Goal: Information Seeking & Learning: Learn about a topic

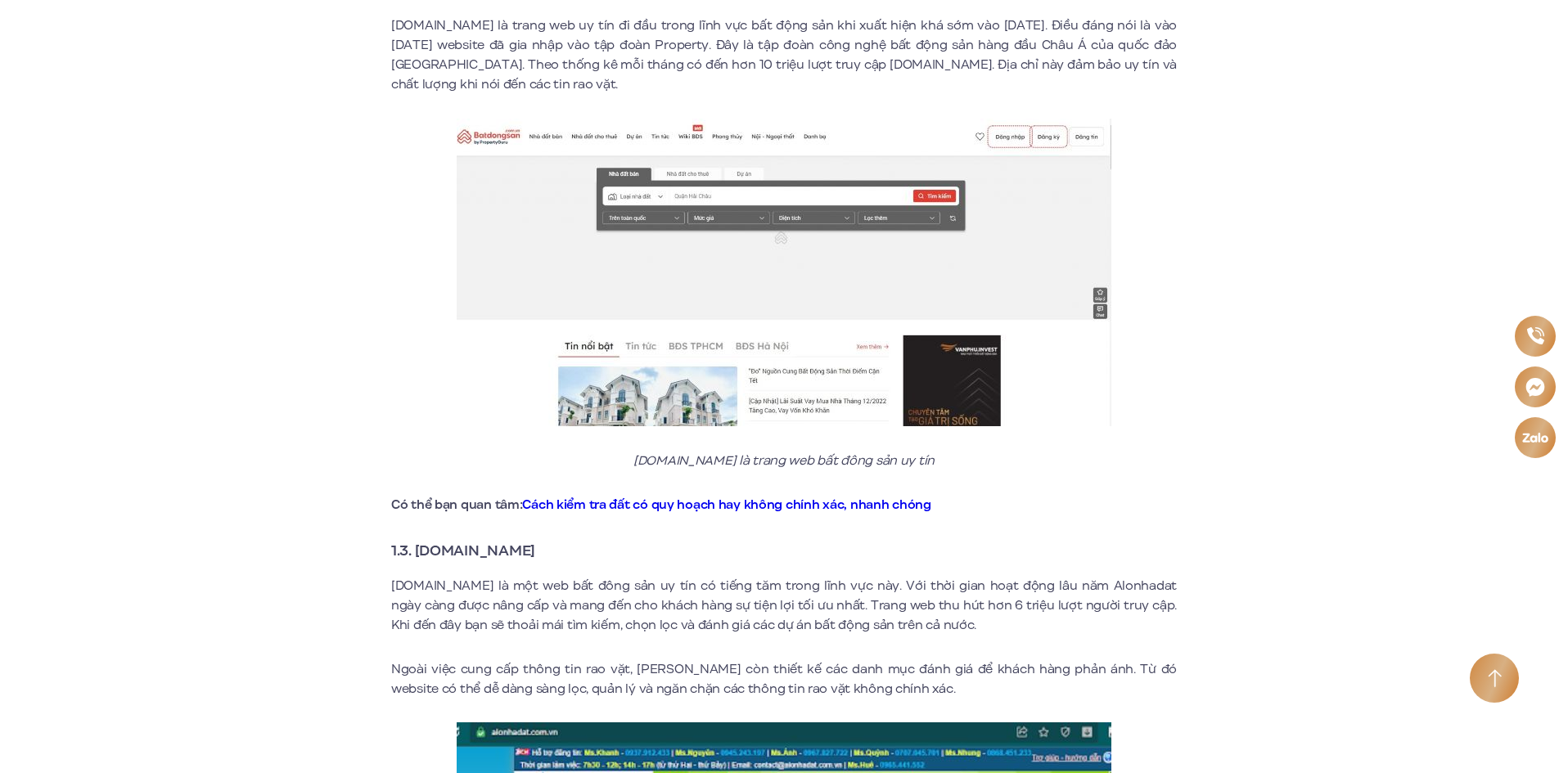
scroll to position [1718, 0]
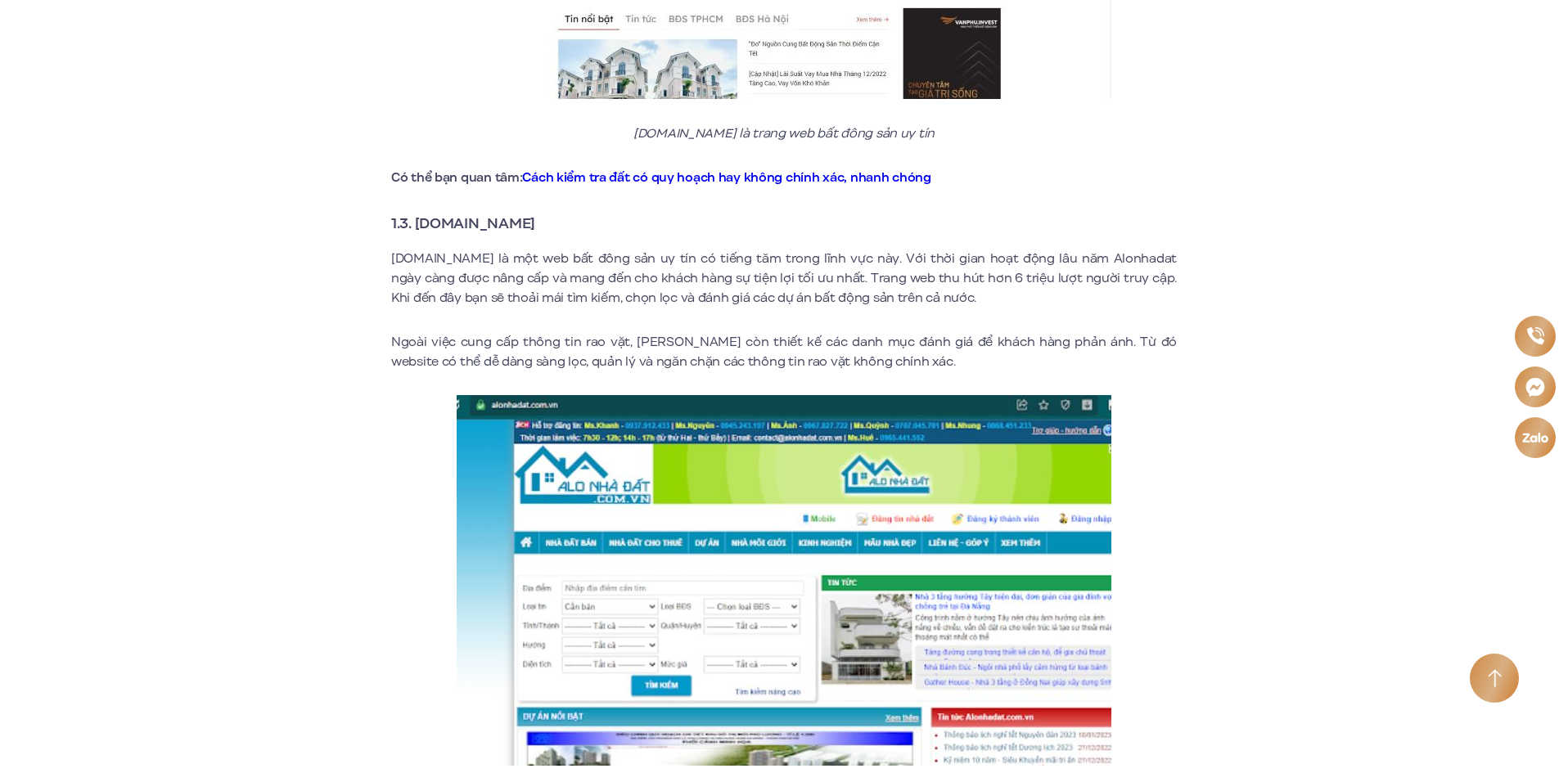
click at [442, 215] on h3 "1.3. [DOMAIN_NAME]" at bounding box center [784, 223] width 785 height 23
drag, startPoint x: 442, startPoint y: 215, endPoint x: 529, endPoint y: 209, distance: 87.2
click at [529, 212] on h3 "1.3. [DOMAIN_NAME]" at bounding box center [784, 223] width 785 height 23
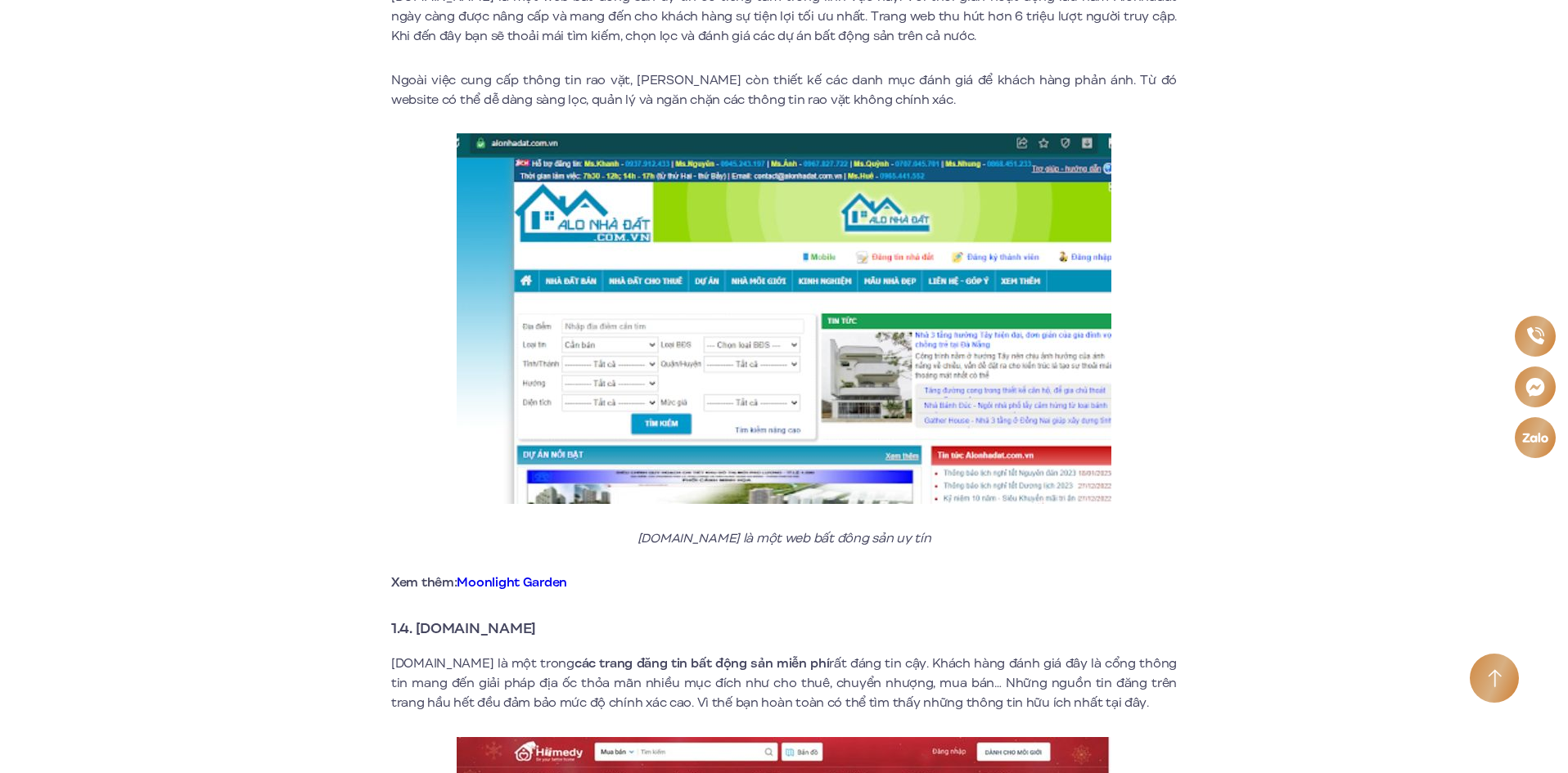
scroll to position [2291, 0]
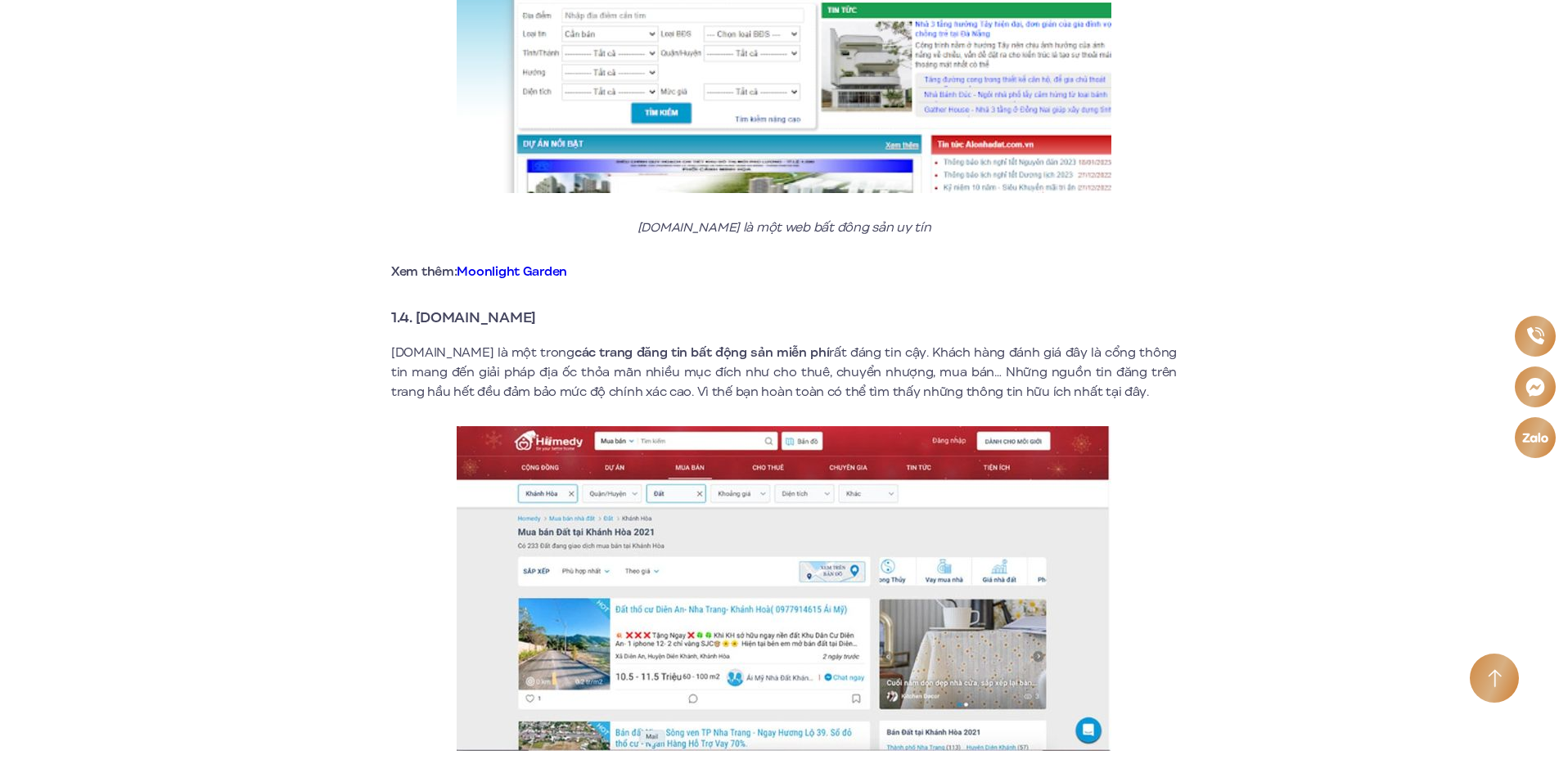
click at [449, 307] on strong "1.4. [DOMAIN_NAME]" at bounding box center [464, 317] width 145 height 21
drag, startPoint x: 449, startPoint y: 298, endPoint x: 492, endPoint y: 294, distance: 43.2
click at [492, 307] on strong "1.4. [DOMAIN_NAME]" at bounding box center [464, 317] width 145 height 21
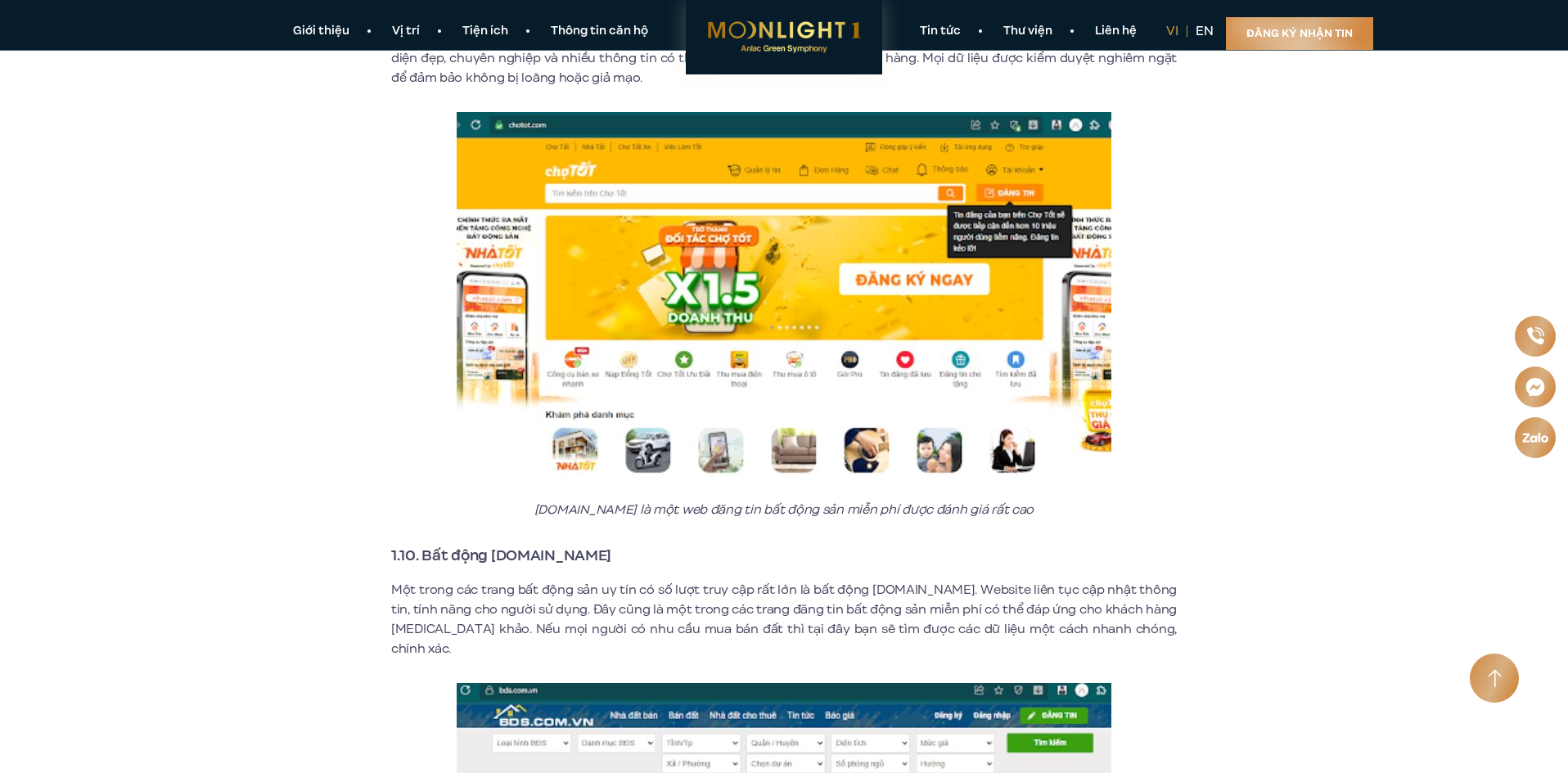
scroll to position [5235, 0]
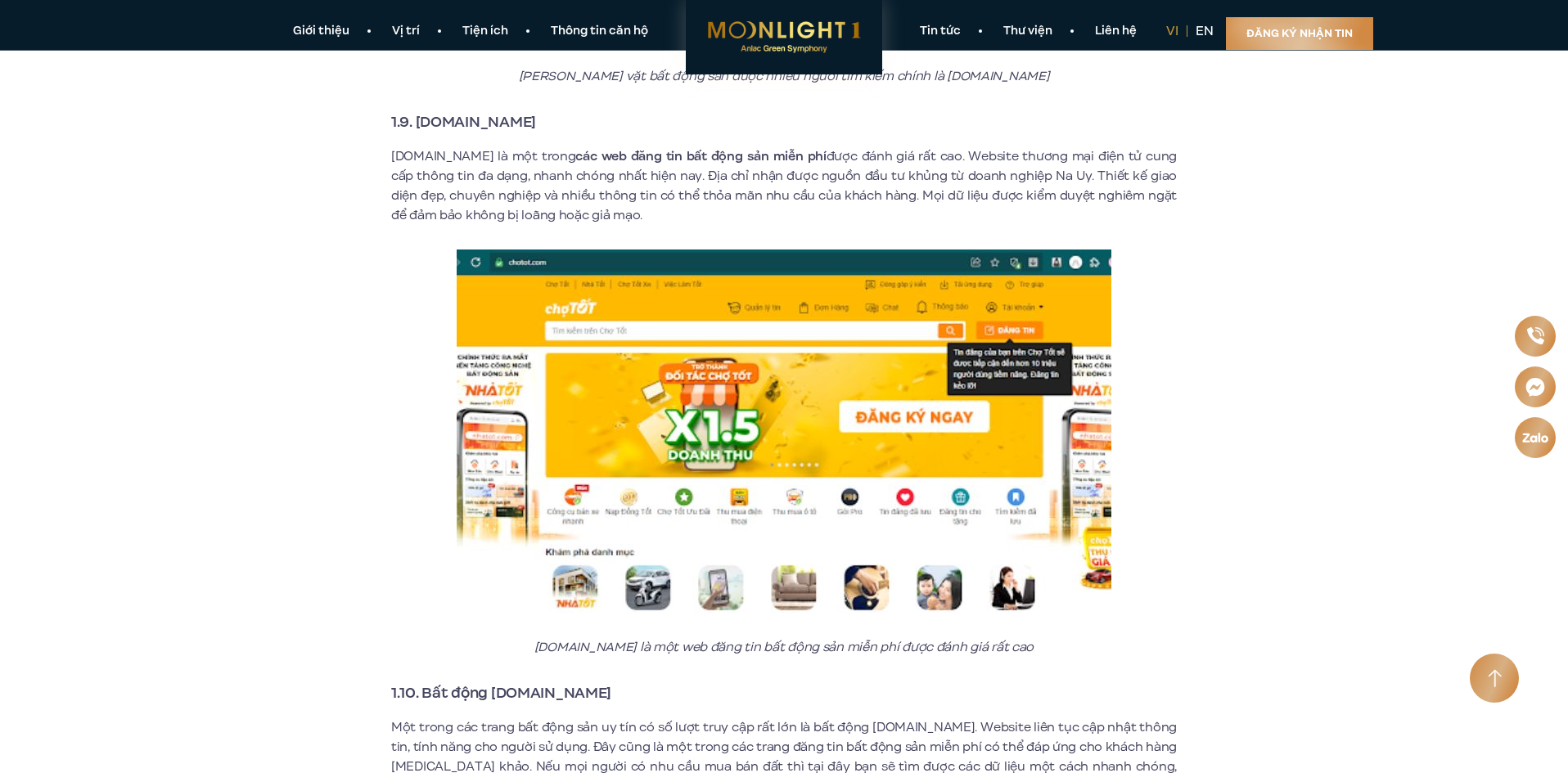
click at [447, 111] on strong "1.9. [DOMAIN_NAME]" at bounding box center [464, 121] width 145 height 21
drag, startPoint x: 447, startPoint y: 108, endPoint x: 495, endPoint y: 101, distance: 48.5
click at [495, 111] on strong "1.9. [DOMAIN_NAME]" at bounding box center [464, 121] width 145 height 21
